Goal: Information Seeking & Learning: Learn about a topic

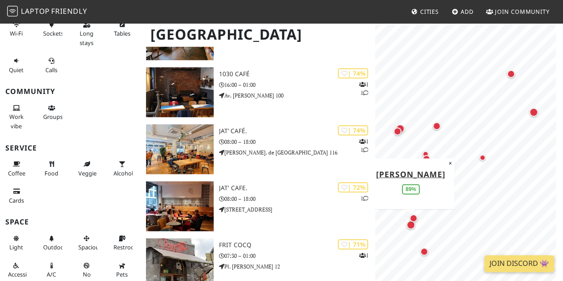
scroll to position [233, 0]
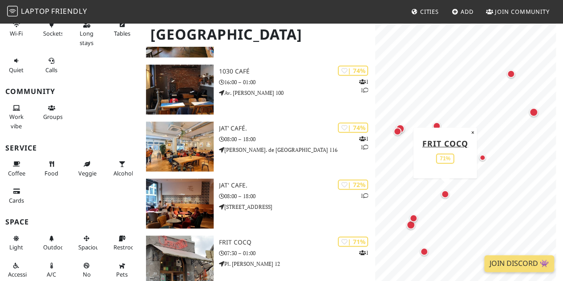
click at [446, 194] on div "Map marker" at bounding box center [445, 194] width 8 height 8
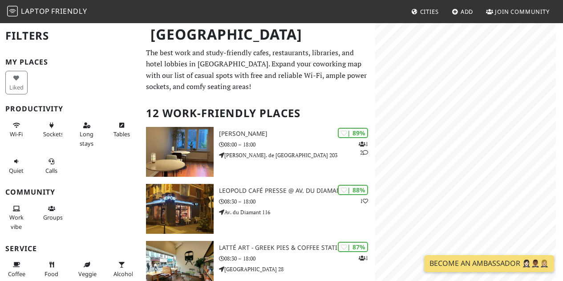
scroll to position [233, 0]
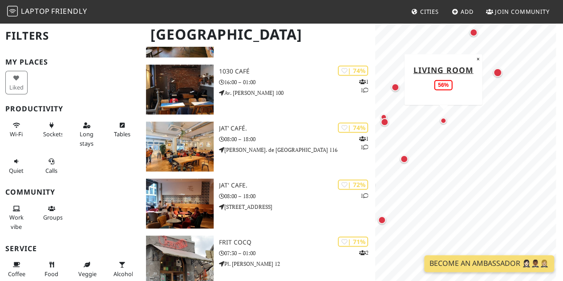
click at [446, 120] on div "Map marker" at bounding box center [443, 120] width 11 height 11
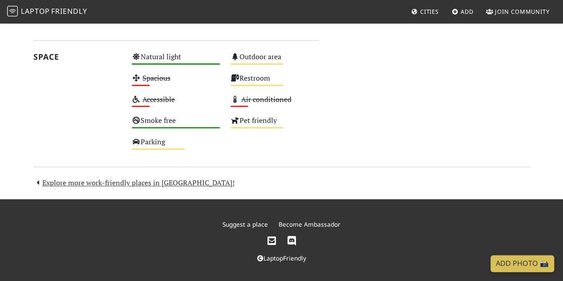
scroll to position [526, 0]
